Goal: Task Accomplishment & Management: Use online tool/utility

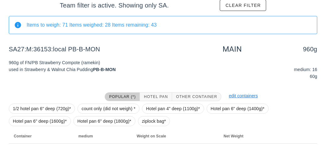
scroll to position [94, 0]
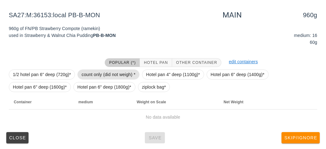
click at [93, 76] on span "count only (did not weigh) *" at bounding box center [108, 74] width 54 height 9
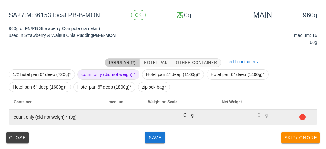
click at [116, 116] on input "number" at bounding box center [118, 115] width 19 height 8
type input "16"
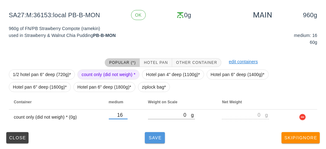
click at [155, 135] on span "Save" at bounding box center [154, 137] width 15 height 5
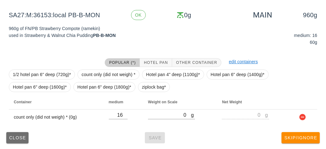
click at [18, 141] on button "Close" at bounding box center [17, 137] width 22 height 11
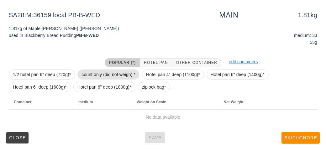
click at [92, 73] on span "count only (did not weigh) *" at bounding box center [108, 74] width 54 height 9
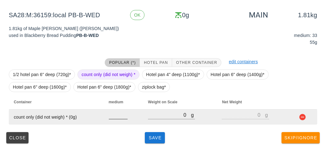
click at [118, 117] on input "number" at bounding box center [118, 115] width 19 height 8
type input "33"
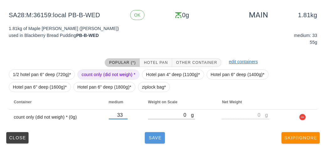
click at [149, 139] on span "Save" at bounding box center [154, 137] width 15 height 5
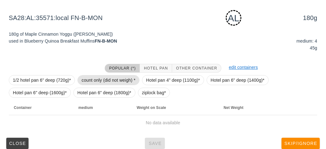
click at [95, 80] on span "count only (did not weigh) *" at bounding box center [108, 79] width 54 height 9
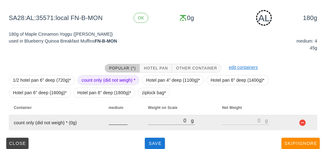
click at [115, 122] on input "number" at bounding box center [118, 120] width 19 height 8
type input "4"
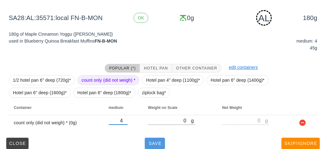
click at [149, 144] on span "Save" at bounding box center [154, 143] width 15 height 5
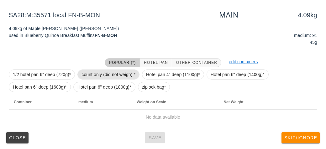
click at [89, 75] on span "count only (did not weigh) *" at bounding box center [108, 74] width 54 height 9
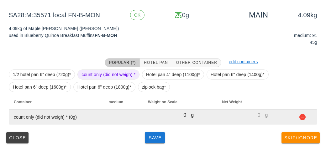
click at [111, 122] on div at bounding box center [118, 122] width 19 height 4
click at [118, 113] on input "number" at bounding box center [118, 115] width 19 height 8
type input "9"
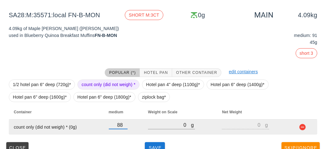
scroll to position [104, 0]
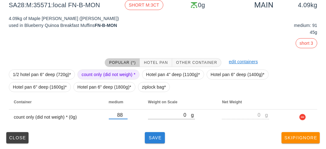
type input "88"
click at [161, 140] on button "Save" at bounding box center [155, 137] width 20 height 11
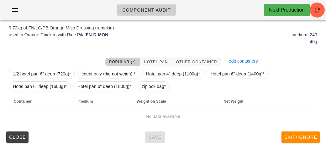
scroll to position [94, 0]
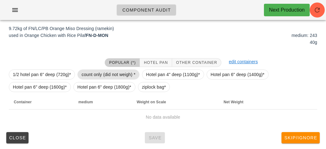
click at [105, 77] on span "count only (did not weigh) *" at bounding box center [108, 74] width 54 height 9
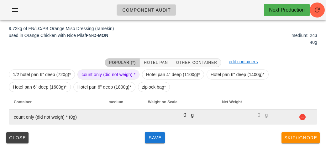
click at [112, 117] on input "number" at bounding box center [118, 115] width 19 height 8
type input "243"
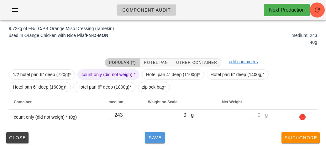
click at [155, 140] on button "Save" at bounding box center [155, 137] width 20 height 11
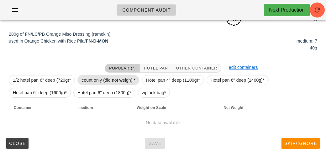
click at [90, 81] on span "count only (did not weigh) *" at bounding box center [108, 79] width 54 height 9
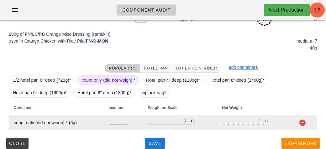
click at [114, 122] on input "number" at bounding box center [118, 120] width 19 height 8
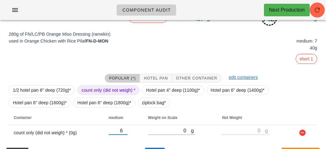
type input "6"
click at [150, 143] on div "Popular (*) Hotel Pan Other Container edit containers 1/2 hotel pan 6" deep (72…" at bounding box center [163, 107] width 318 height 76
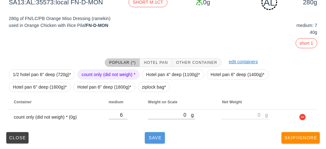
click at [155, 137] on span "Save" at bounding box center [154, 137] width 15 height 5
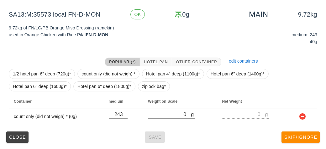
scroll to position [94, 0]
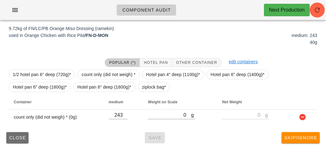
click at [22, 141] on button "Close" at bounding box center [17, 137] width 22 height 11
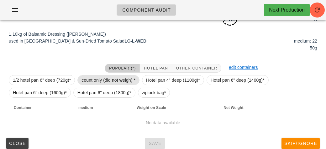
click at [93, 82] on span "count only (did not weigh) *" at bounding box center [108, 79] width 54 height 9
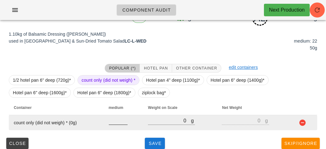
click at [109, 121] on input "number" at bounding box center [118, 120] width 19 height 8
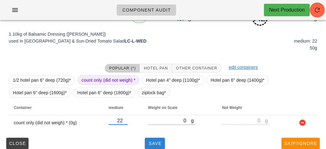
type input "22"
click at [154, 147] on button "Save" at bounding box center [155, 143] width 20 height 11
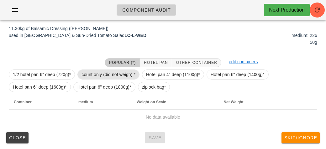
click at [95, 71] on span "count only (did not weigh) *" at bounding box center [108, 74] width 54 height 9
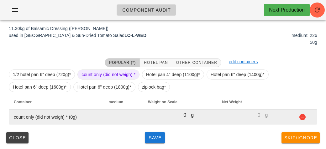
click at [115, 117] on input "number" at bounding box center [118, 115] width 19 height 8
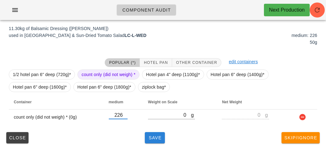
type input "226"
click at [147, 141] on button "Save" at bounding box center [155, 137] width 20 height 11
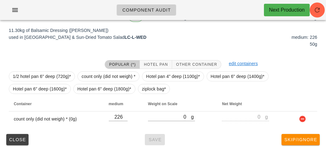
scroll to position [94, 0]
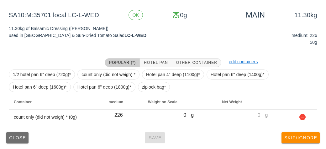
click at [20, 136] on span "Close" at bounding box center [17, 137] width 17 height 5
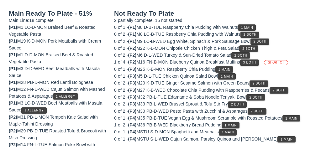
click at [127, 22] on div "Not Ready To Plate 2 partially complete, 15 not started 0 of 1 - (P1) M8 D-B-TU…" at bounding box center [215, 137] width 210 height 263
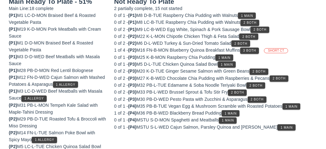
scroll to position [106, 0]
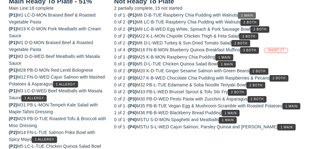
click at [253, 15] on span "1 Main" at bounding box center [246, 15] width 13 height 3
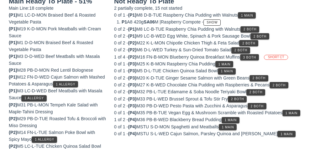
click at [252, 23] on li "P1 A8 420g SA06 M | Raspberry Compote - Show" at bounding box center [218, 21] width 195 height 7
click at [252, 24] on li "P1 A8 420g SA06 M | Raspberry Compote - Show" at bounding box center [218, 21] width 195 height 7
click at [252, 26] on button "2 Both" at bounding box center [249, 29] width 19 height 6
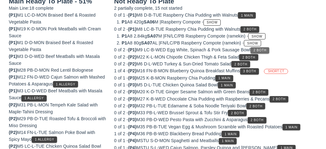
click at [262, 49] on span "2 Both" at bounding box center [259, 50] width 13 height 3
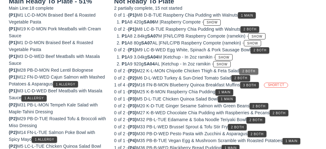
click at [251, 70] on span "2 Both" at bounding box center [248, 70] width 13 height 3
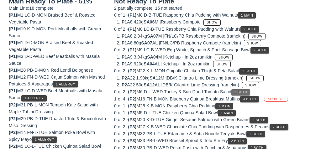
click at [244, 90] on span "2 Both" at bounding box center [240, 91] width 13 height 3
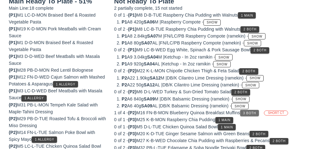
click at [258, 114] on button "3 Both" at bounding box center [249, 113] width 19 height 6
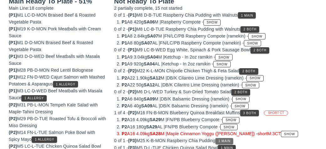
click at [229, 140] on button "1 Main" at bounding box center [224, 141] width 18 height 6
click at [230, 139] on span "1 Main" at bounding box center [224, 140] width 13 height 3
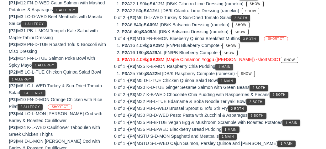
scroll to position [182, 0]
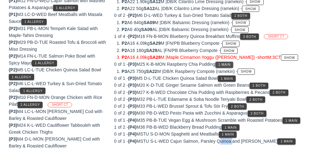
click at [301, 80] on div "0 of 1 - (P1) M8 D-B-TUE Raspberry Chia Pudding with Walnuts 1 Main P1 A8 420g …" at bounding box center [215, 39] width 203 height 209
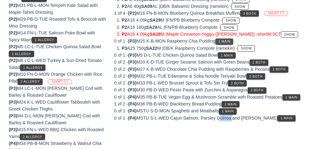
scroll to position [218, 0]
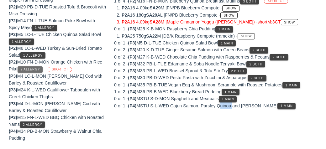
click at [34, 68] on span "2 Allergy" at bounding box center [30, 69] width 20 height 3
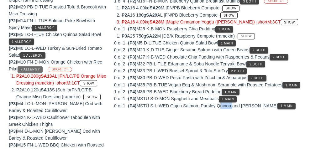
click at [35, 66] on button "2 Allergy" at bounding box center [30, 69] width 25 height 6
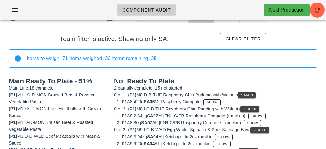
scroll to position [0, 0]
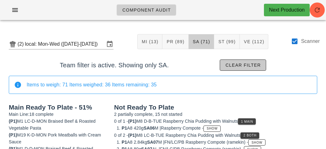
click at [242, 64] on span "Clear filter" at bounding box center [243, 65] width 36 height 5
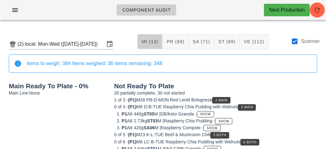
click at [145, 41] on span "MI (13)" at bounding box center [149, 41] width 17 height 5
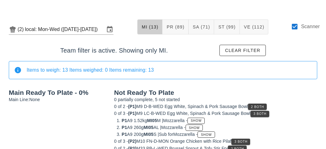
scroll to position [32, 0]
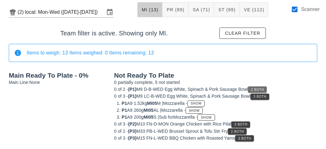
click at [262, 89] on span "2 Both" at bounding box center [256, 89] width 13 height 3
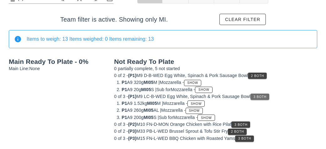
click at [261, 94] on button "3 Both" at bounding box center [259, 97] width 19 height 6
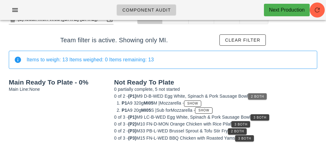
click at [263, 96] on span "2 Both" at bounding box center [256, 96] width 13 height 3
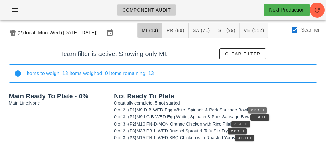
click at [262, 109] on span "2 Both" at bounding box center [256, 110] width 13 height 3
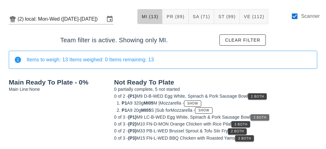
click at [265, 116] on span "3 Both" at bounding box center [259, 117] width 13 height 3
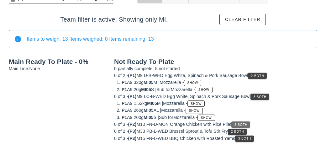
click at [245, 121] on button "3 Both" at bounding box center [240, 124] width 19 height 6
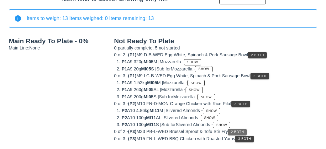
click at [243, 130] on span "2 Both" at bounding box center [236, 131] width 13 height 3
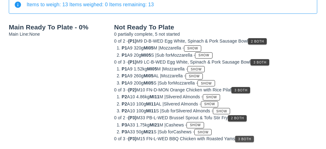
click at [253, 139] on button "3 Both" at bounding box center [244, 139] width 19 height 6
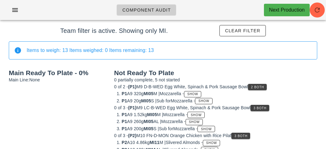
scroll to position [0, 0]
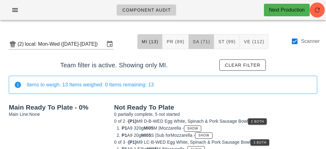
click at [207, 42] on span "SA (71)" at bounding box center [201, 41] width 18 height 5
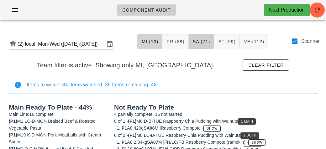
click at [152, 44] on span "MI (13)" at bounding box center [149, 41] width 17 height 5
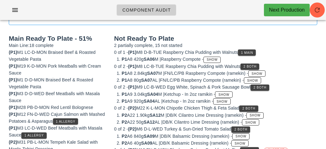
scroll to position [52, 0]
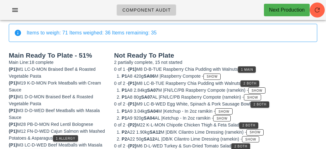
click at [13, 72] on div "(P1) M1 LC-D-MON Braised Beef & Roasted Vegetable Pasta" at bounding box center [58, 73] width 98 height 14
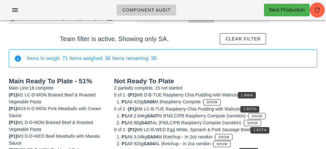
scroll to position [0, 0]
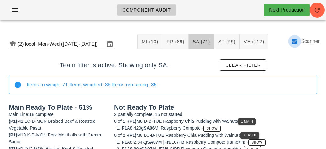
click at [299, 39] on div at bounding box center [294, 41] width 11 height 11
checkbox input "false"
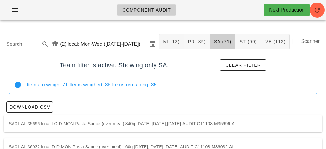
click at [23, 44] on input "Search" at bounding box center [22, 44] width 33 height 10
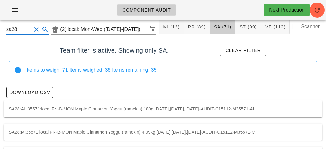
scroll to position [39, 0]
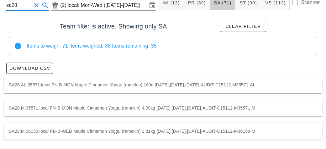
click at [113, 101] on div "SA28:M:35571:local FN-B-MON Maple Cinnamon Yoggu (ramekin) 4.09kg [DATE],[DATE]…" at bounding box center [163, 108] width 318 height 17
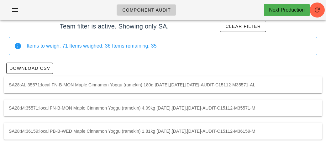
click at [161, 130] on div "SA28:M:36159:local PB-B-WED Maple Cinnamon Yoggu (ramekin) 1.81kg [DATE],[DATE]…" at bounding box center [163, 131] width 318 height 17
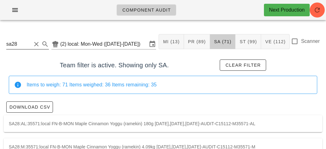
click at [30, 43] on input "sa28" at bounding box center [18, 44] width 25 height 10
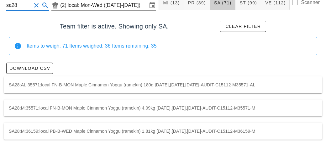
click at [191, 112] on div "SA28:M:35571:local FN-B-MON Maple Cinnamon Yoggu (ramekin) 4.09kg [DATE],[DATE]…" at bounding box center [163, 108] width 318 height 17
type input "SA28:M:35571:local"
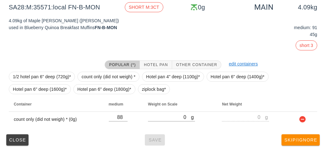
scroll to position [120, 0]
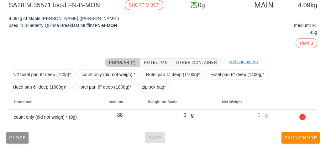
click at [15, 136] on span "Close" at bounding box center [17, 137] width 17 height 5
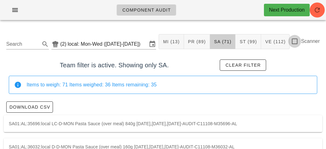
click at [298, 43] on div at bounding box center [294, 41] width 11 height 11
checkbox input "true"
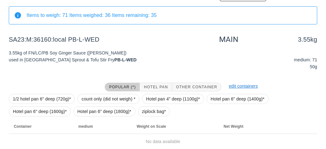
scroll to position [94, 0]
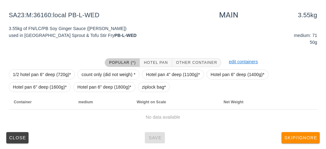
click at [95, 66] on div at bounding box center [53, 62] width 96 height 16
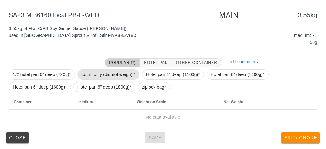
click at [95, 71] on span "count only (did not weigh) *" at bounding box center [108, 74] width 54 height 9
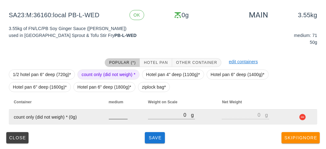
click at [112, 116] on input "number" at bounding box center [118, 115] width 19 height 8
type input "71"
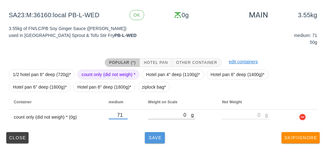
click at [156, 134] on button "Save" at bounding box center [155, 137] width 20 height 11
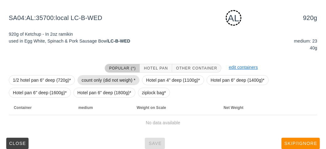
click at [96, 78] on span "count only (did not weigh) *" at bounding box center [108, 79] width 54 height 9
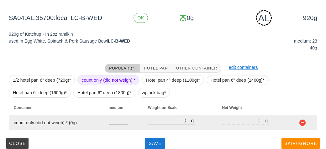
click at [110, 118] on input "number" at bounding box center [118, 120] width 19 height 8
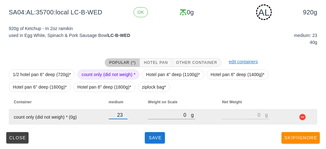
type input "23"
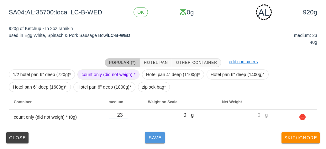
click at [151, 136] on span "Save" at bounding box center [154, 137] width 15 height 5
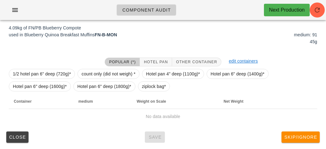
scroll to position [94, 0]
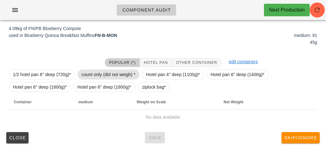
click at [93, 76] on span "count only (did not weigh) *" at bounding box center [108, 74] width 54 height 9
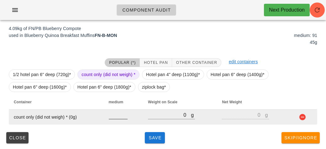
click at [119, 112] on input "number" at bounding box center [118, 115] width 19 height 8
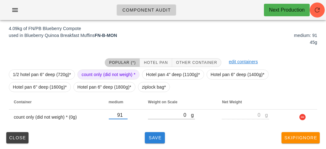
type input "91"
click at [157, 142] on button "Save" at bounding box center [155, 137] width 20 height 11
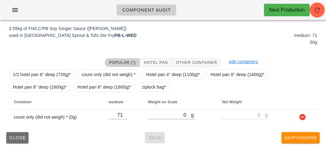
click at [17, 136] on span "Close" at bounding box center [17, 137] width 17 height 5
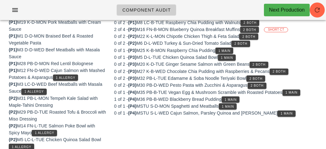
scroll to position [111, 0]
